Goal: Task Accomplishment & Management: Manage account settings

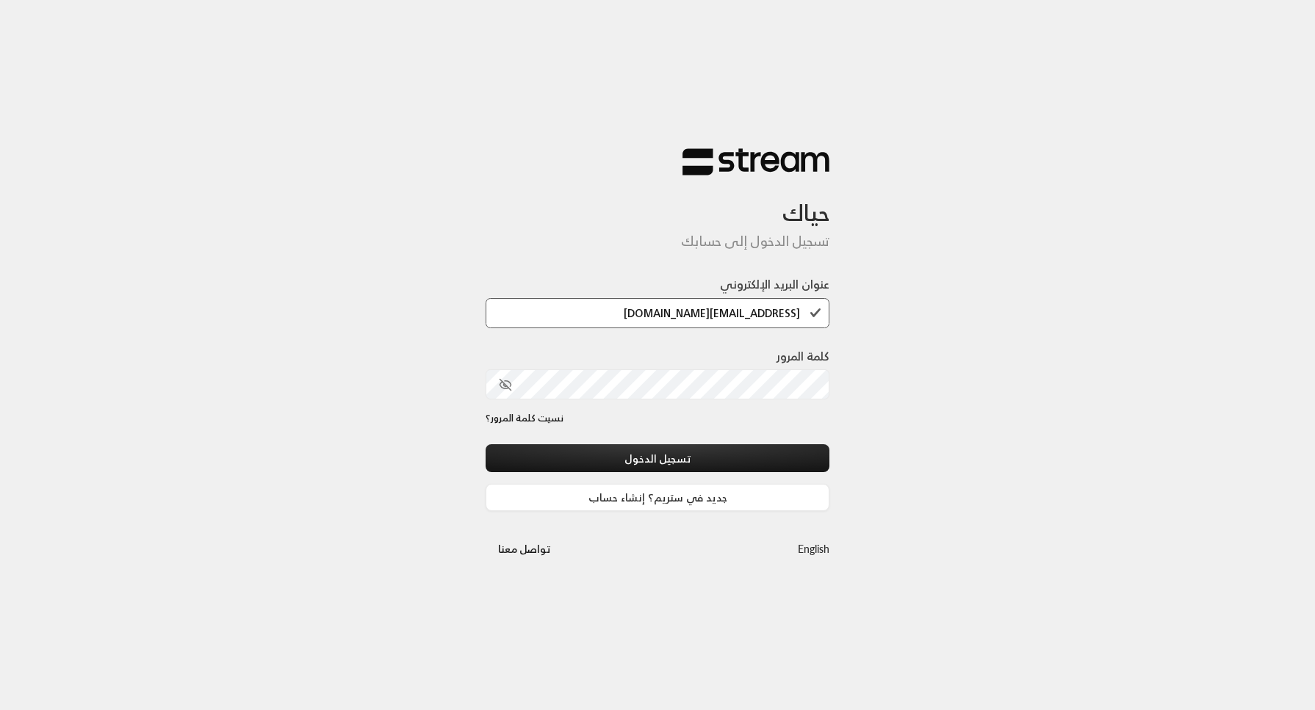
type input "[EMAIL_ADDRESS][DOMAIN_NAME]"
drag, startPoint x: 803, startPoint y: 318, endPoint x: 594, endPoint y: 337, distance: 210.3
click at [594, 337] on div "عنوان البريد الإلكتروني [EMAIL_ADDRESS][DOMAIN_NAME]" at bounding box center [658, 311] width 344 height 71
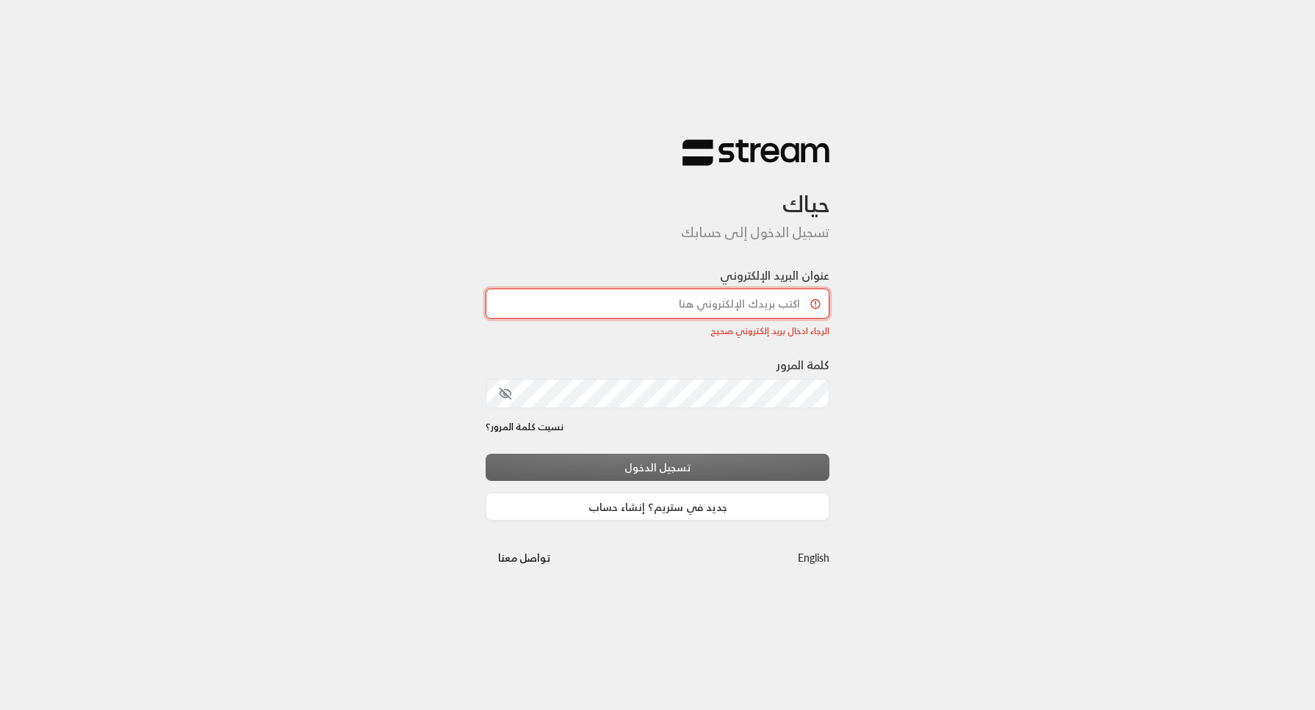
paste input "[EMAIL_ADDRESS][DOMAIN_NAME]"
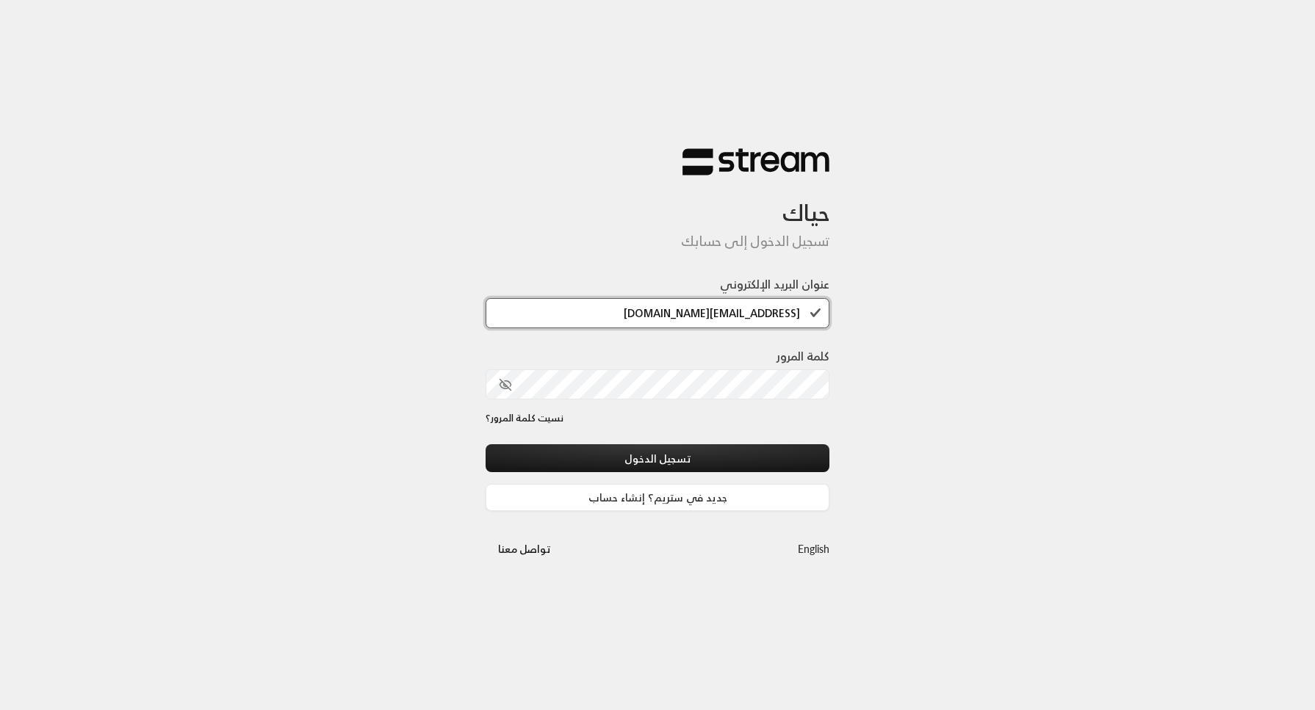
type input "[EMAIL_ADDRESS][DOMAIN_NAME]"
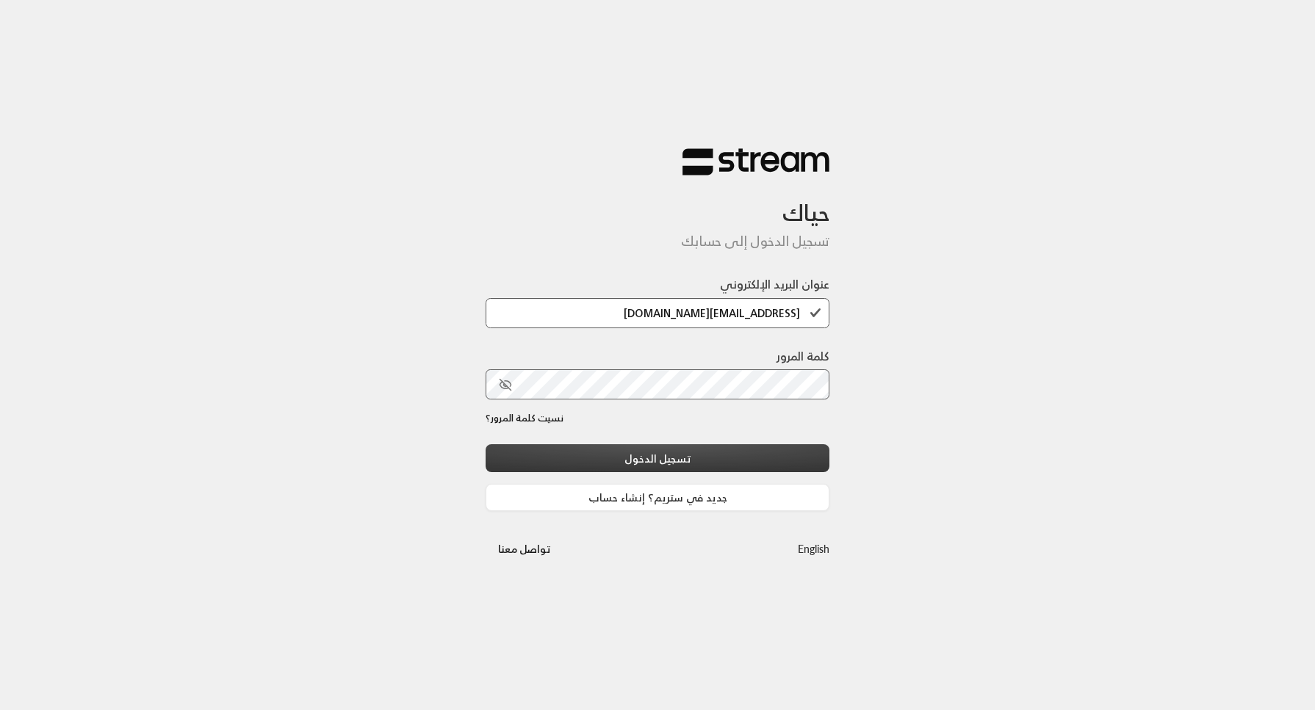
click at [817, 447] on button "تسجيل الدخول" at bounding box center [658, 458] width 344 height 27
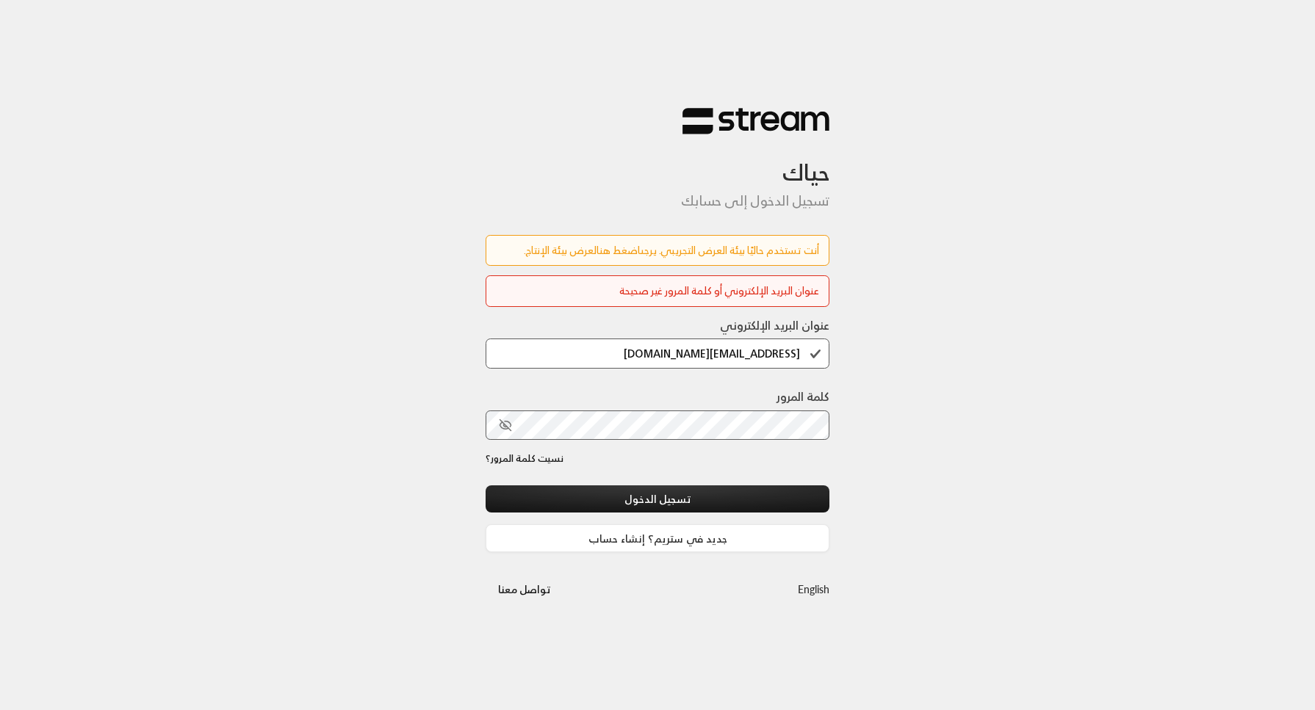
click at [614, 252] on link "اضغط هنا" at bounding box center [619, 250] width 44 height 18
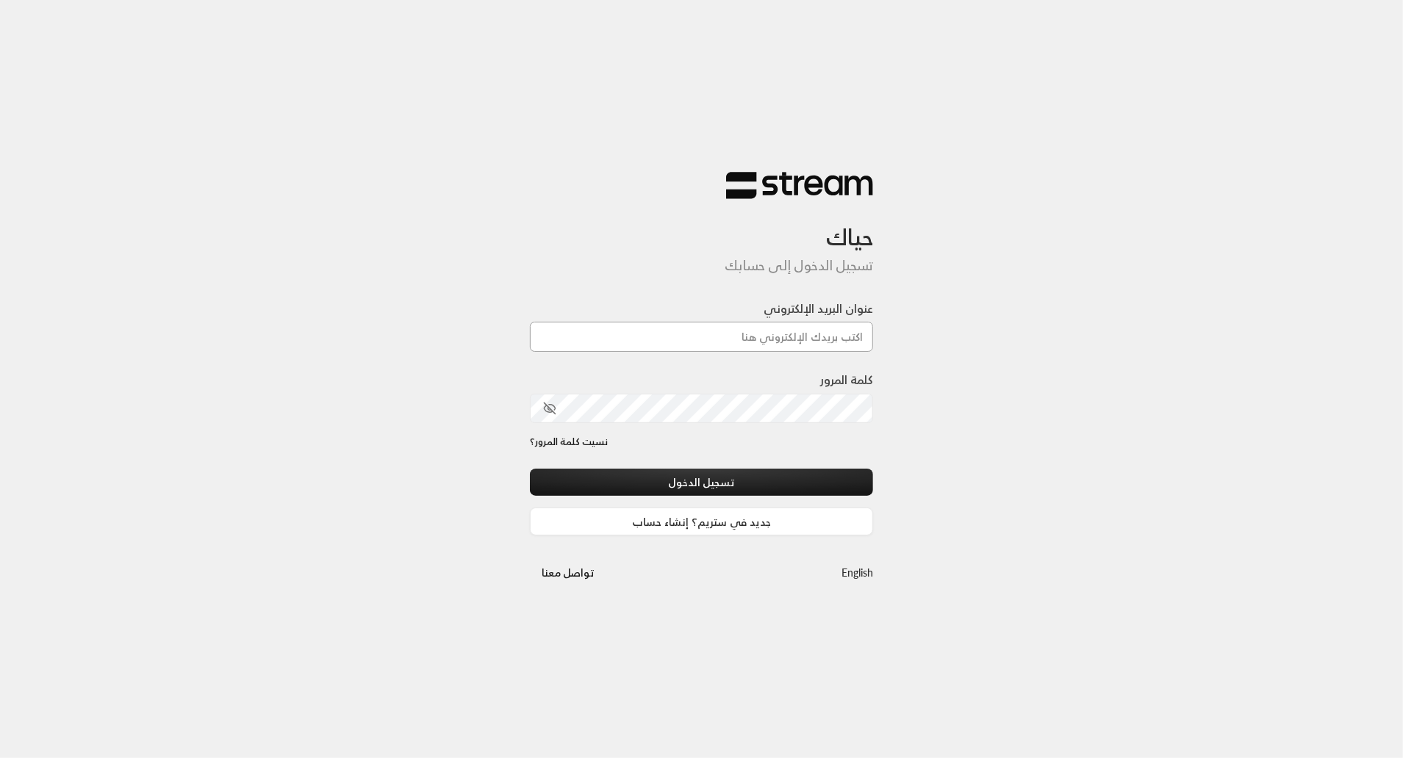
click at [699, 337] on input "عنوان البريد الإلكتروني" at bounding box center [702, 337] width 344 height 30
paste input "[EMAIL_ADDRESS][DOMAIN_NAME]"
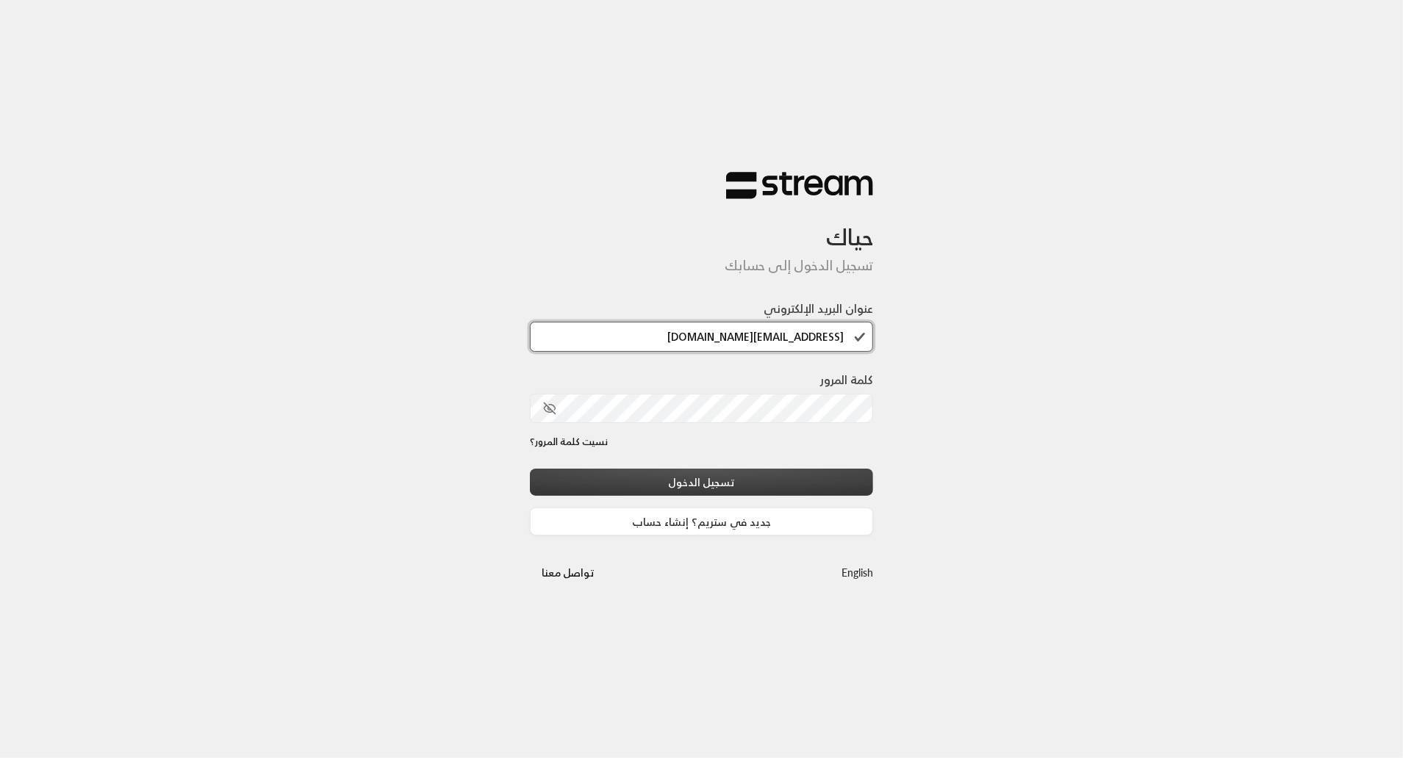
type input "[EMAIL_ADDRESS][DOMAIN_NAME]"
click at [861, 469] on button "تسجيل الدخول" at bounding box center [702, 482] width 344 height 27
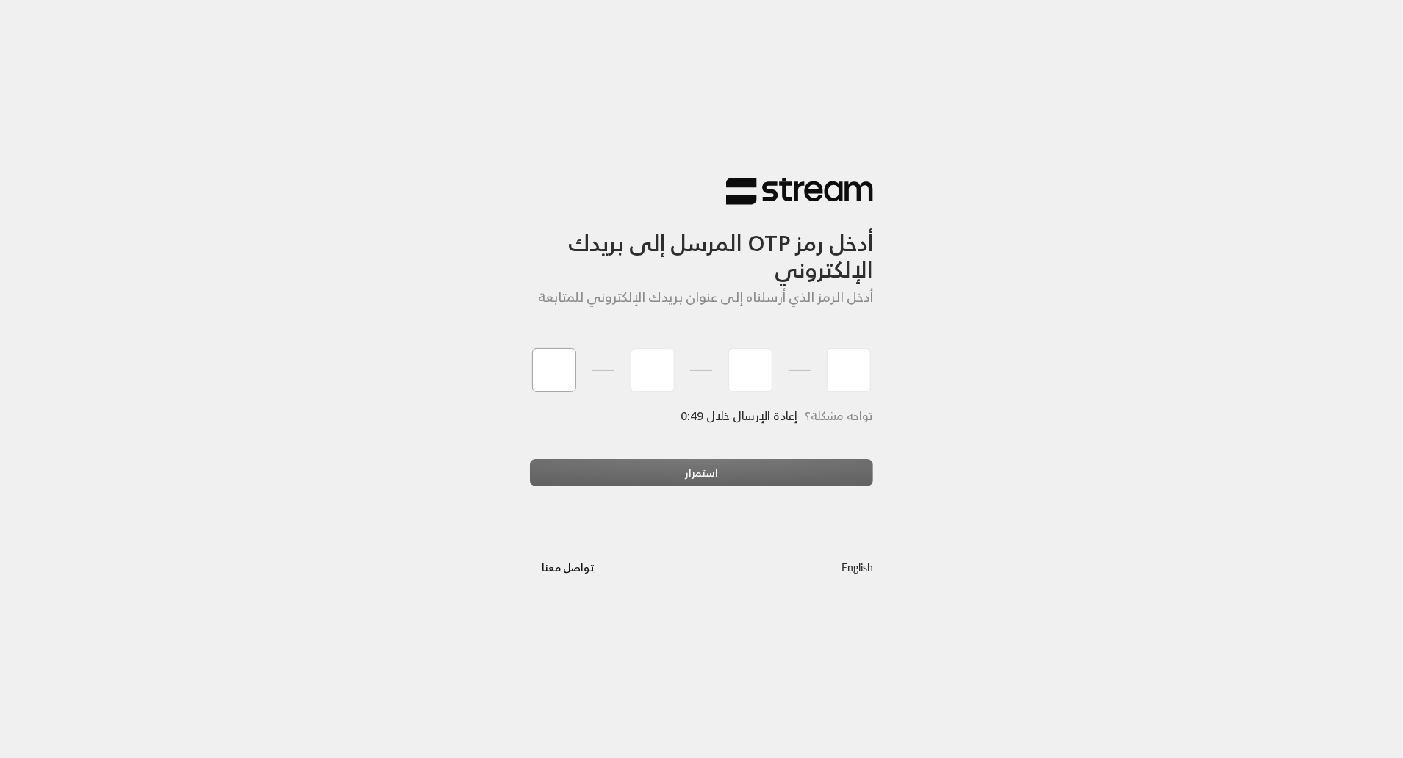
type input "9"
type input "3"
type input "7"
type input "8"
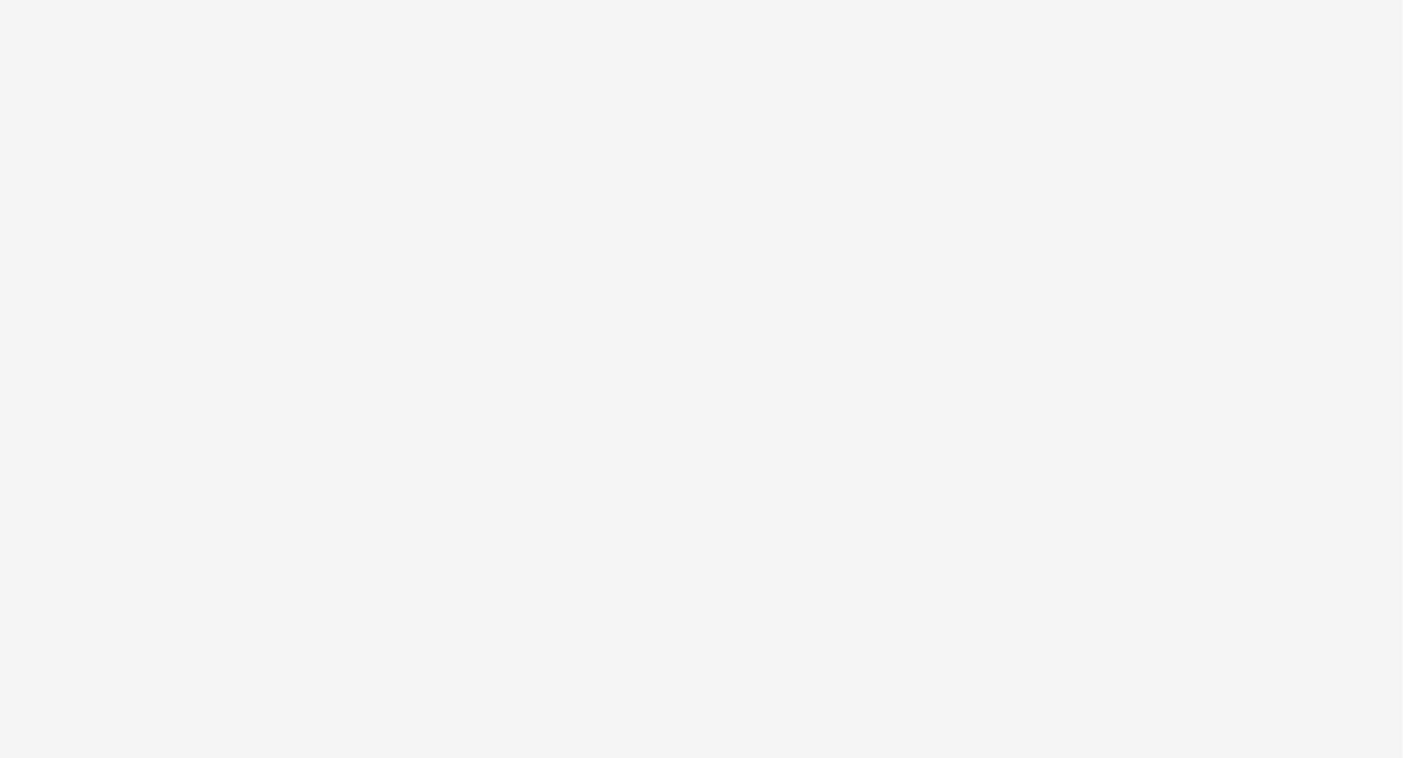
click at [494, 431] on div "أدخل رمز OTP المرسل إلى بريدك الإلكتروني أدخل الرمز الذي أرسلناه إلى عنوان بريد…" at bounding box center [701, 379] width 1403 height 758
